Goal: Task Accomplishment & Management: Use online tool/utility

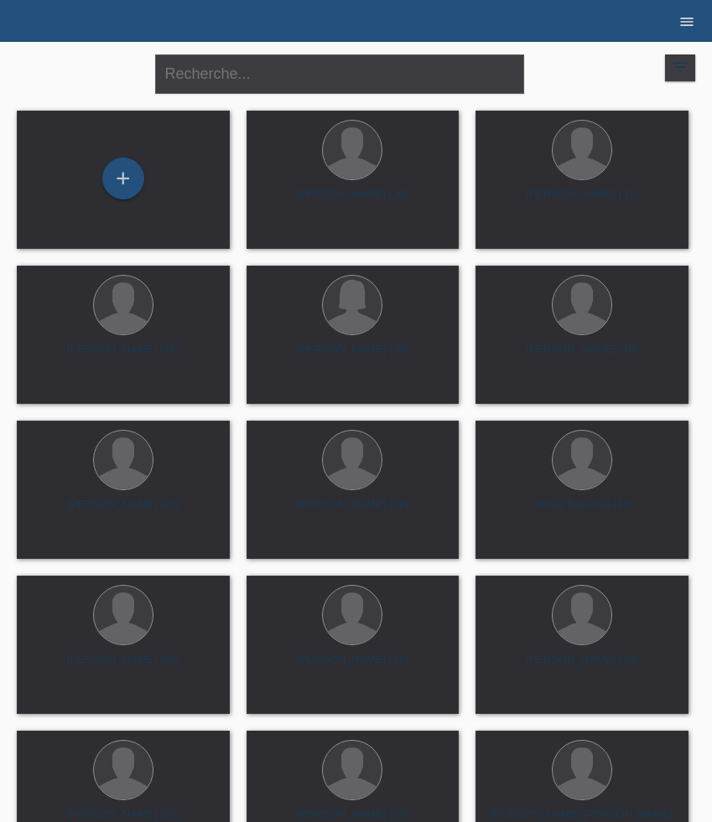
click at [685, 22] on icon "menu" at bounding box center [686, 21] width 17 height 17
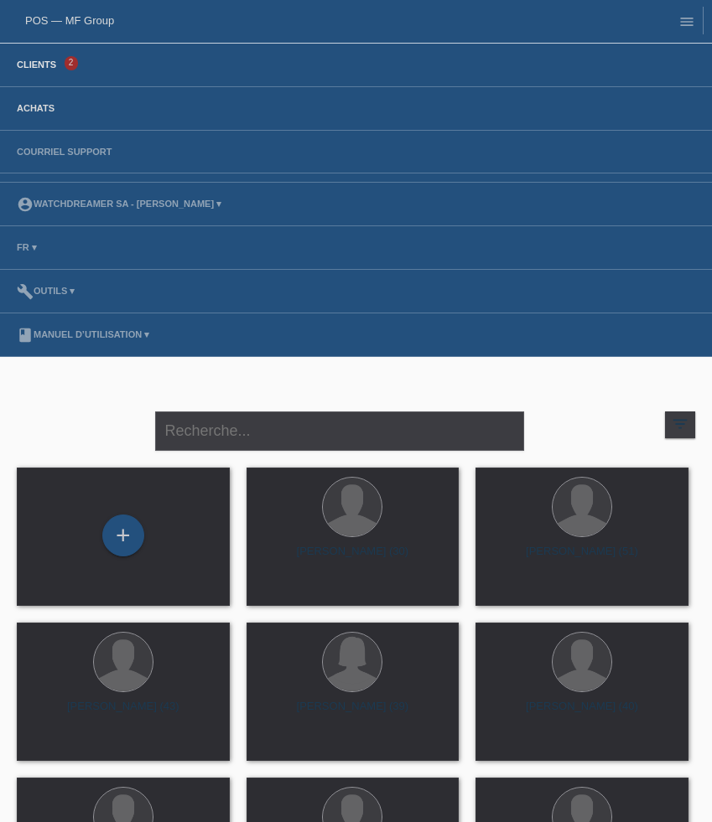
click at [45, 108] on link "Achats" at bounding box center [35, 108] width 54 height 10
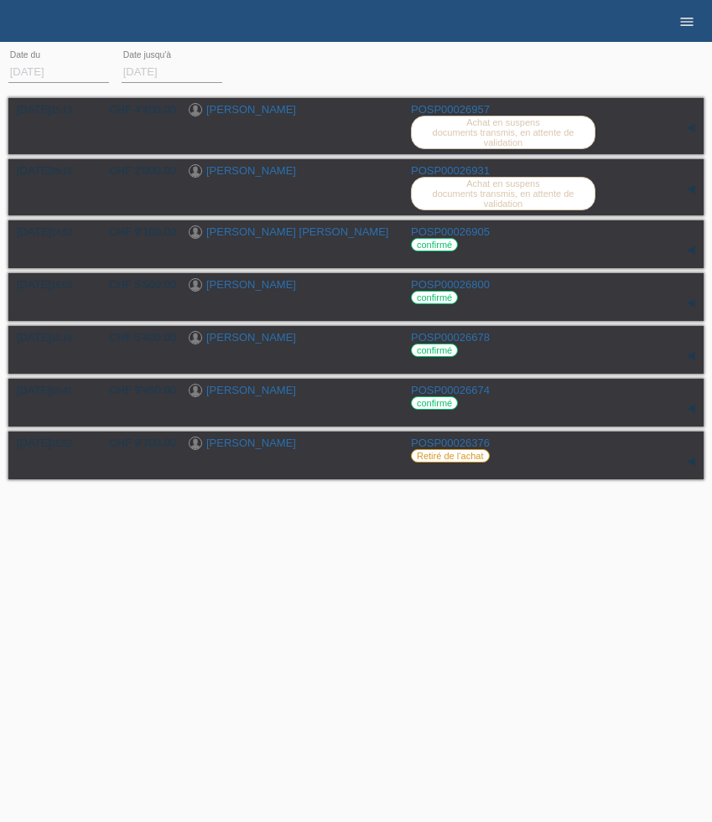
click at [698, 26] on link "menu" at bounding box center [687, 21] width 34 height 10
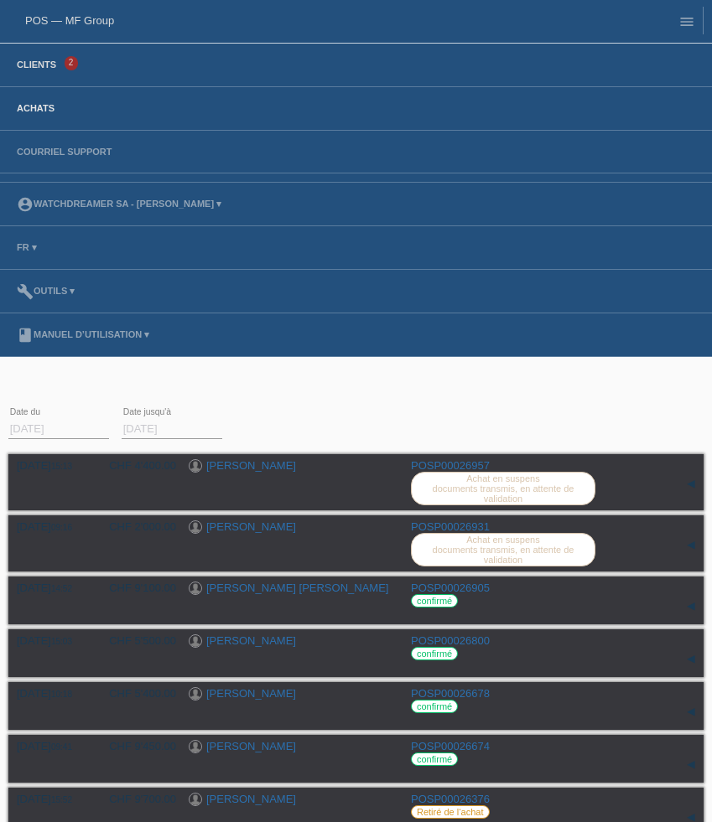
click at [13, 70] on link "Clients" at bounding box center [36, 65] width 56 height 10
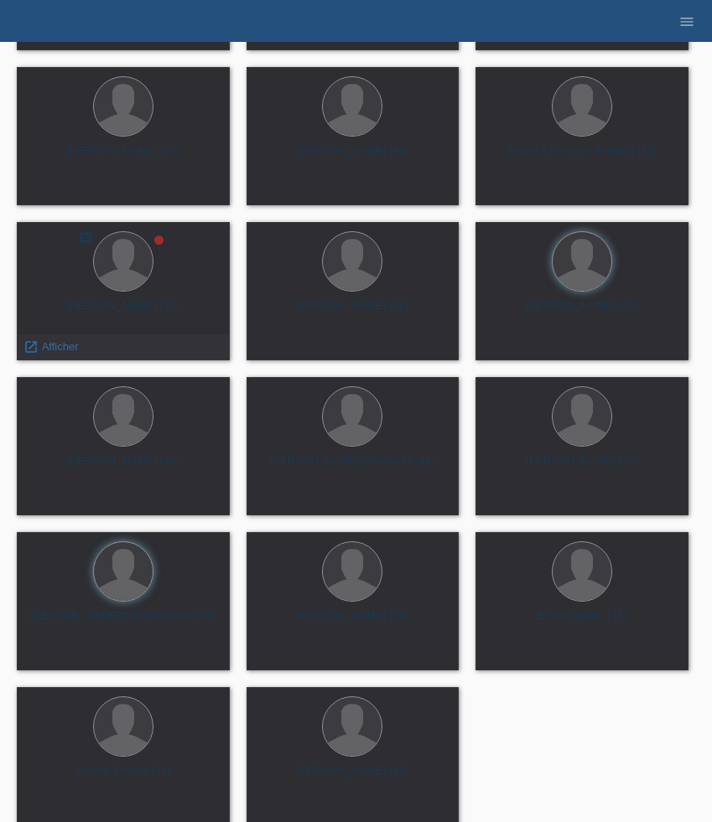
scroll to position [5005, 0]
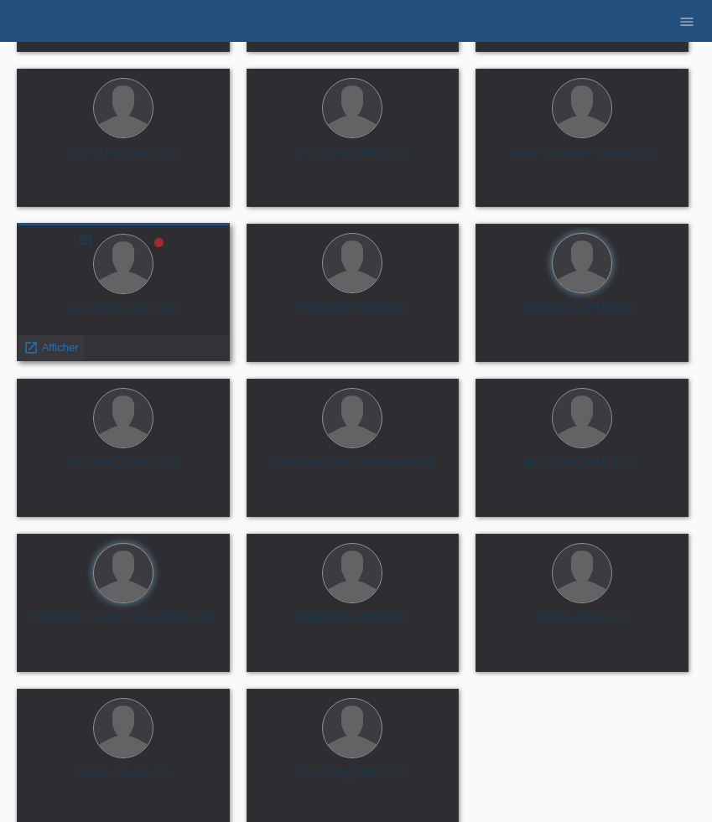
click at [56, 347] on span "Afficher" at bounding box center [60, 347] width 37 height 13
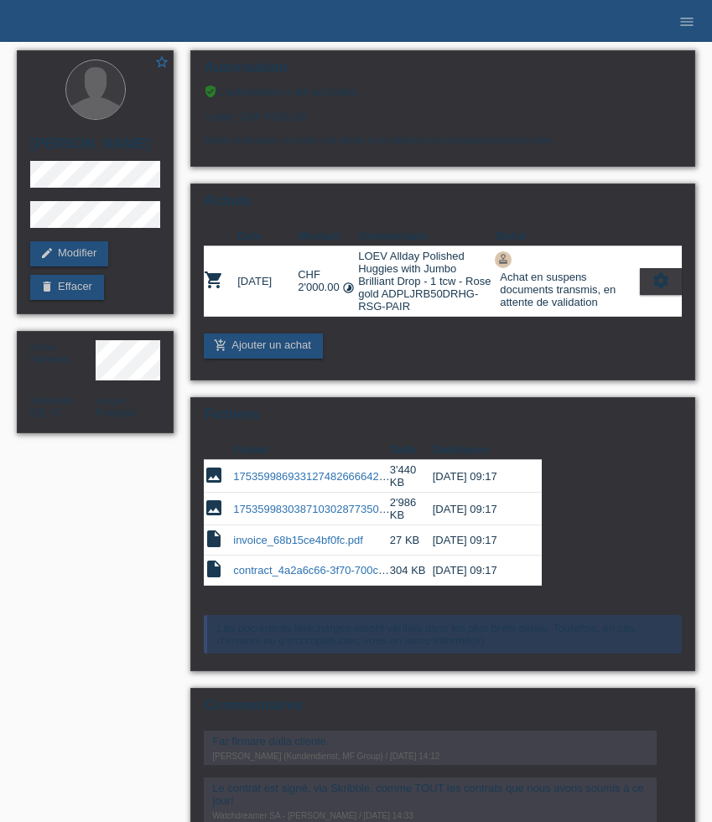
click at [696, 29] on li "menu" at bounding box center [687, 21] width 34 height 43
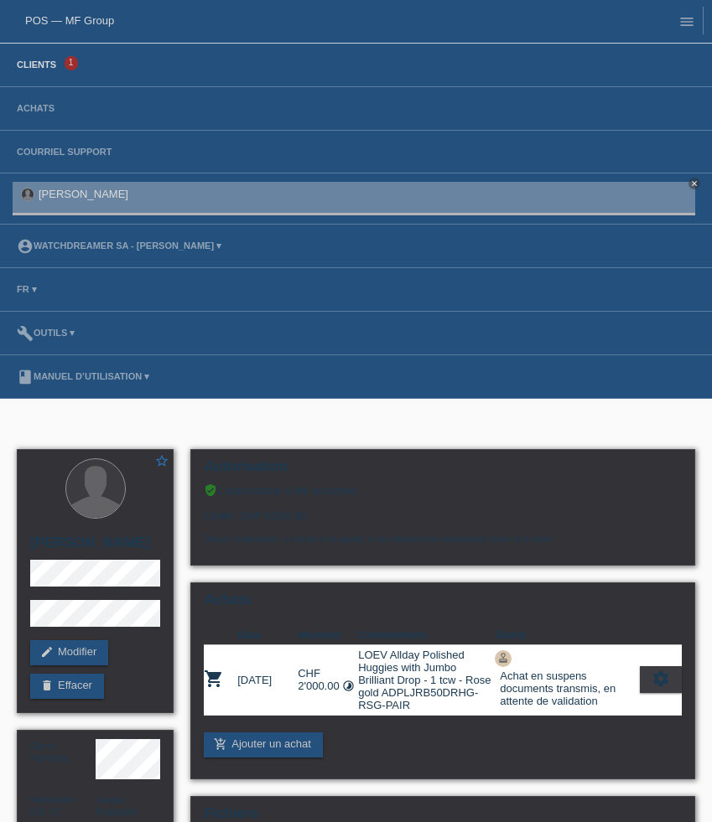
click at [23, 67] on link "Clients" at bounding box center [36, 65] width 56 height 10
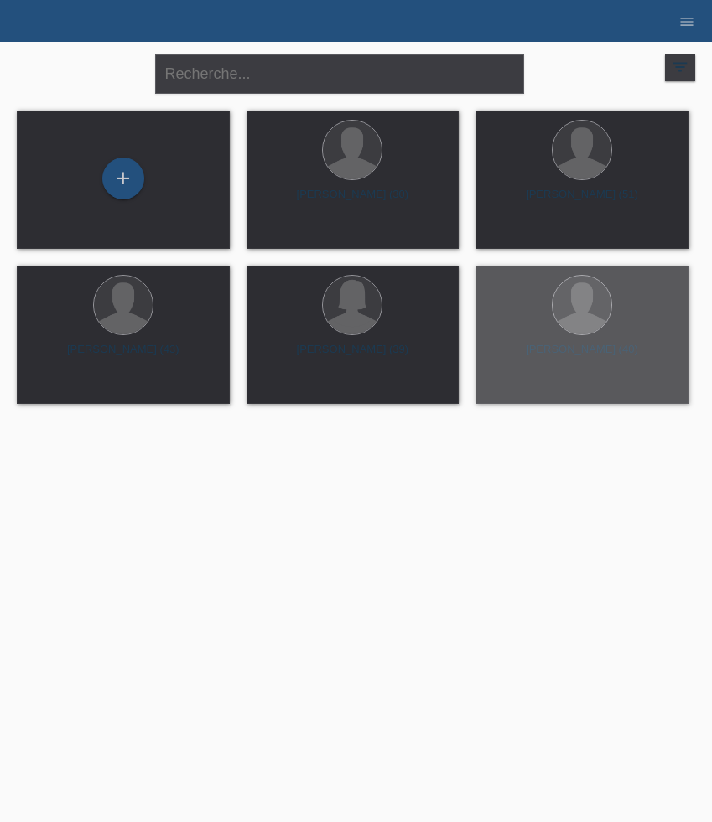
click at [677, 65] on icon "filter_list" at bounding box center [680, 67] width 18 height 18
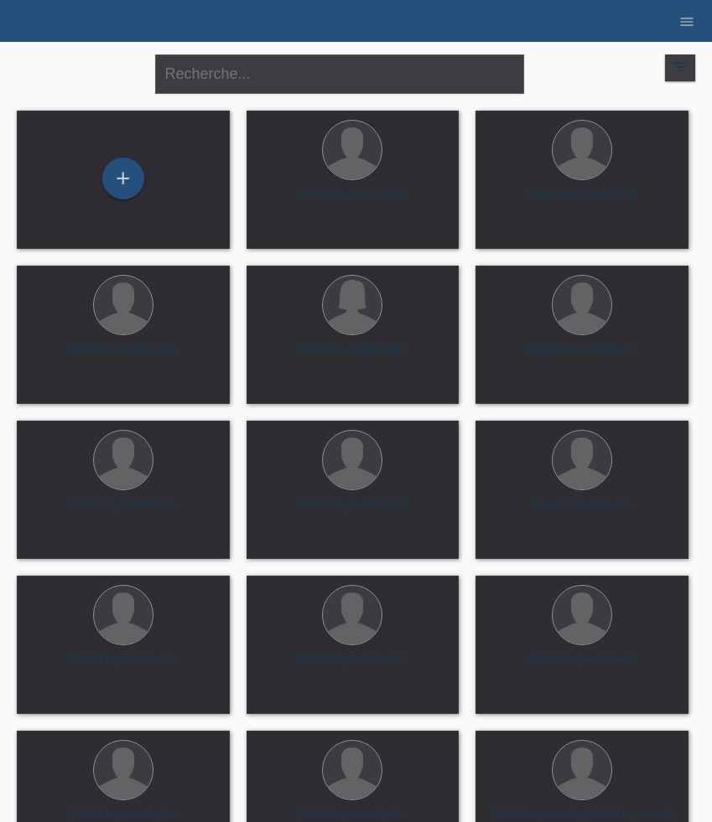
click at [682, 70] on icon "filter_list" at bounding box center [680, 67] width 18 height 18
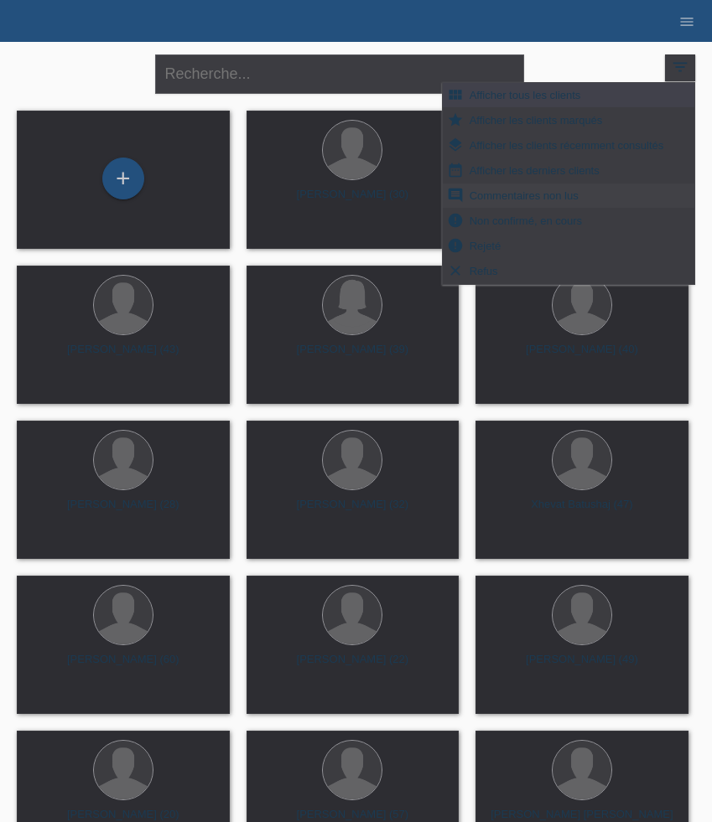
click at [565, 199] on span "Commentaires non lus" at bounding box center [524, 195] width 114 height 20
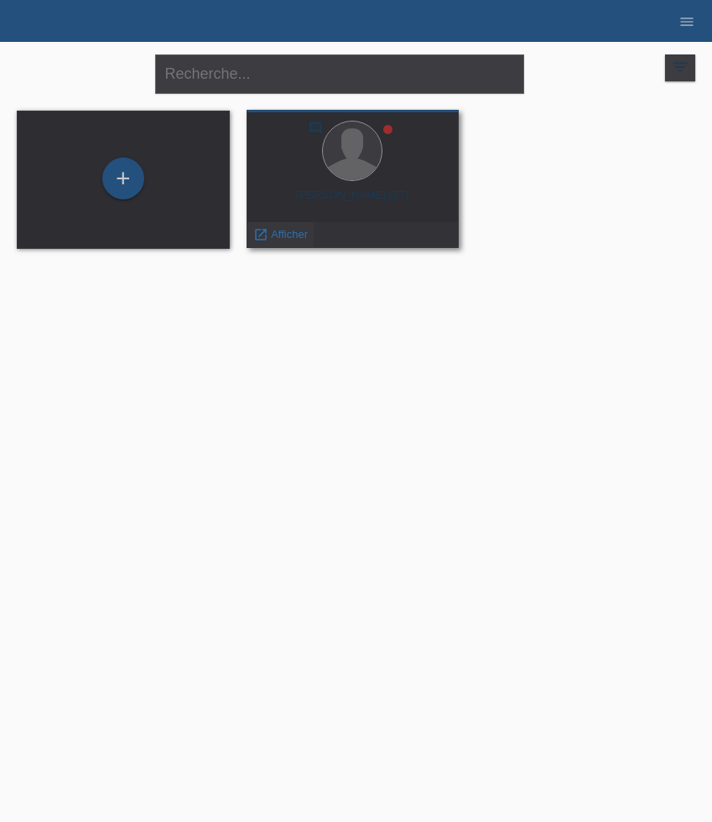
click at [291, 231] on span "Afficher" at bounding box center [289, 234] width 37 height 13
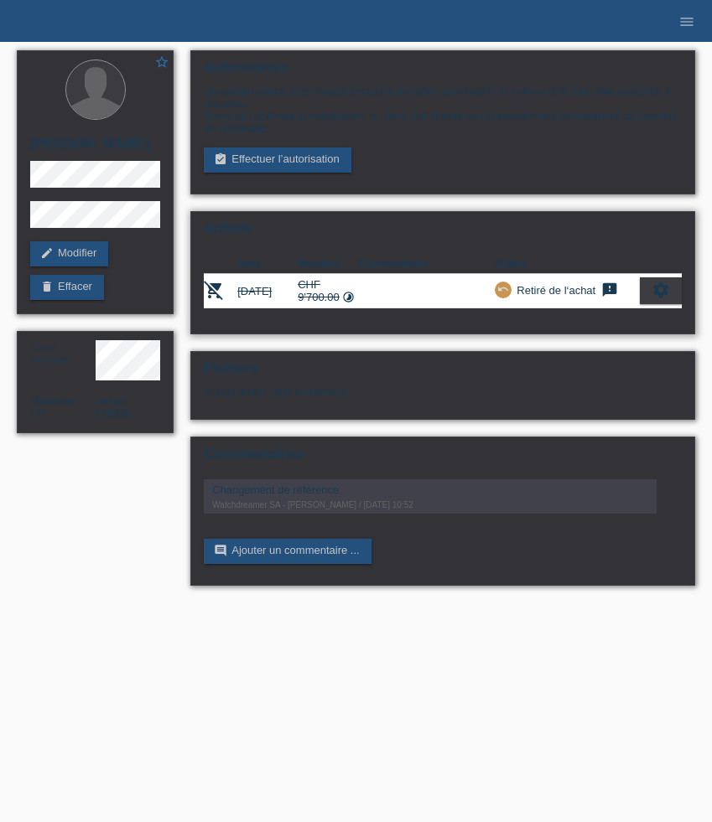
click at [654, 299] on icon "settings" at bounding box center [660, 290] width 18 height 18
click at [448, 256] on div "Achats Date Montant Commentaire Statut remove_shopping_cart [DATE] CHF 9'700.00…" at bounding box center [442, 272] width 505 height 123
click at [294, 167] on link "assignment_turned_in Effectuer l’autorisation" at bounding box center [277, 160] width 147 height 25
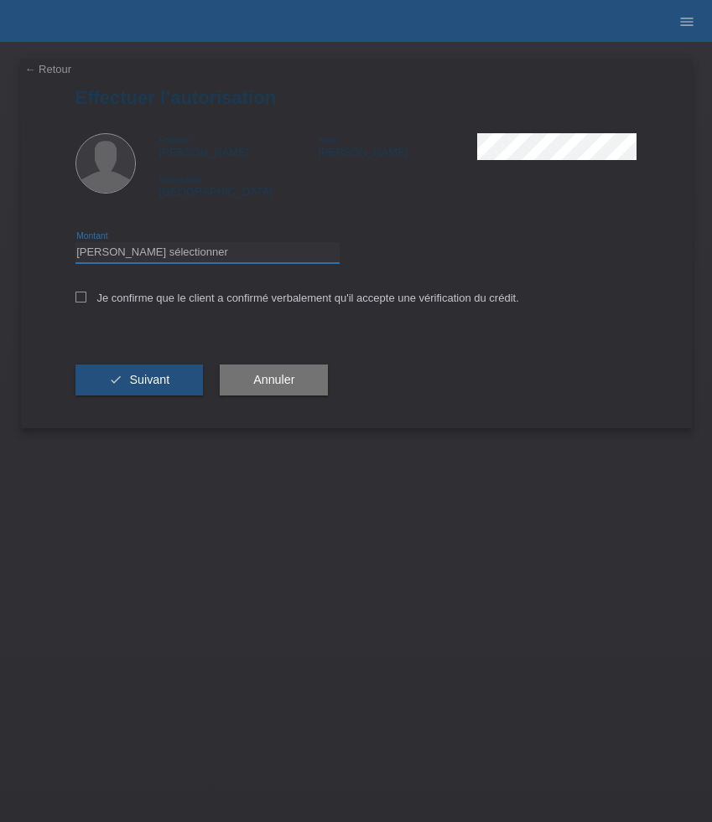
click at [179, 246] on select "Veuillez sélectionner CHF 1.00 - CHF 499.00 CHF 500.00 - CHF 1'999.00 CHF 2'000…" at bounding box center [207, 252] width 264 height 20
select select "3"
click at [75, 245] on select "Veuillez sélectionner CHF 1.00 - CHF 499.00 CHF 500.00 - CHF 1'999.00 CHF 2'000…" at bounding box center [207, 252] width 264 height 20
click at [145, 304] on label "Je confirme que le client a confirmé verbalement qu'il accepte une vérification…" at bounding box center [296, 298] width 443 height 13
click at [86, 303] on input "Je confirme que le client a confirmé verbalement qu'il accepte une vérification…" at bounding box center [80, 297] width 11 height 11
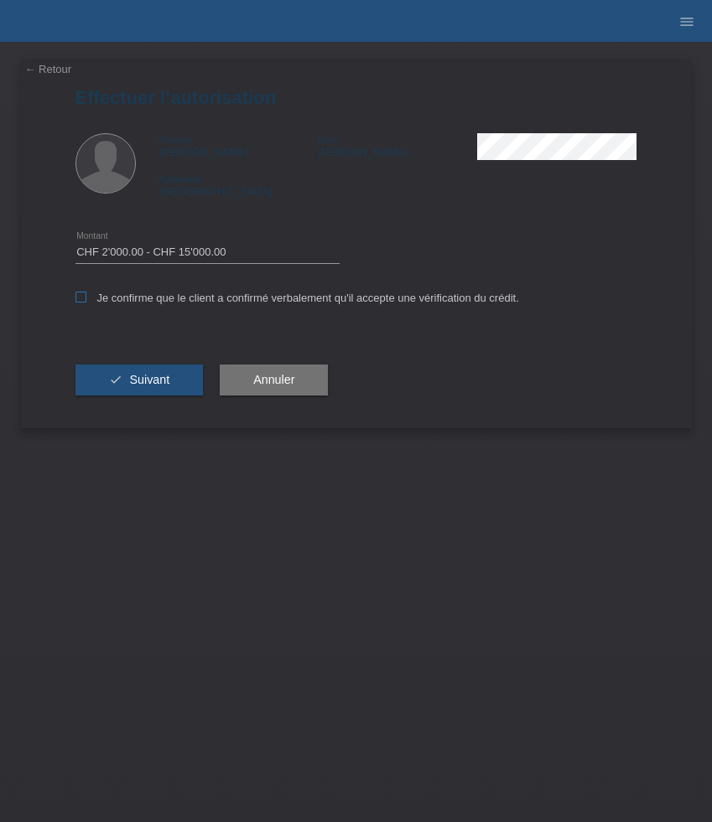
checkbox input "true"
click at [151, 376] on button "check Suivant" at bounding box center [139, 381] width 128 height 32
